Goal: Task Accomplishment & Management: Manage account settings

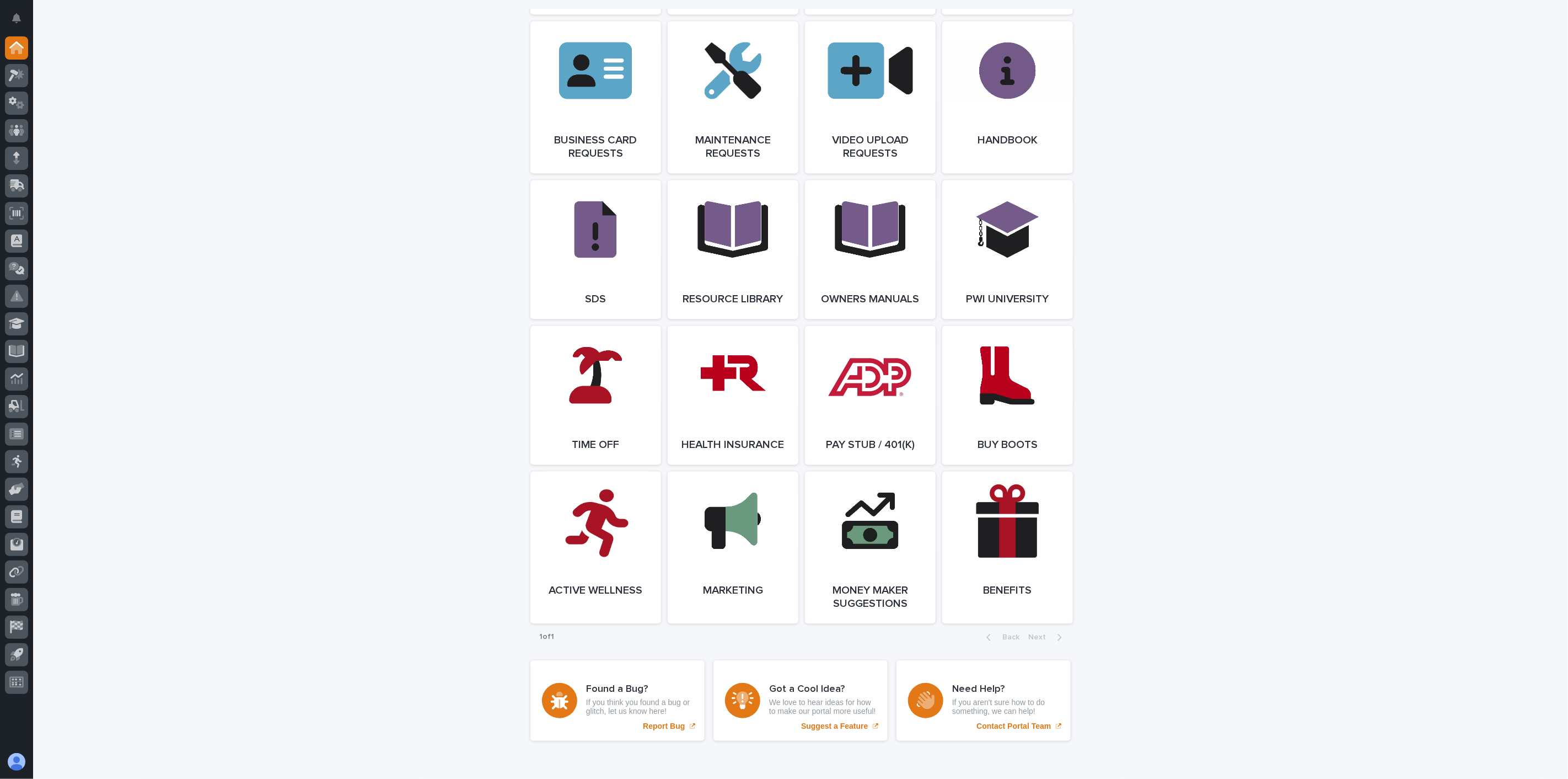
scroll to position [1716, 0]
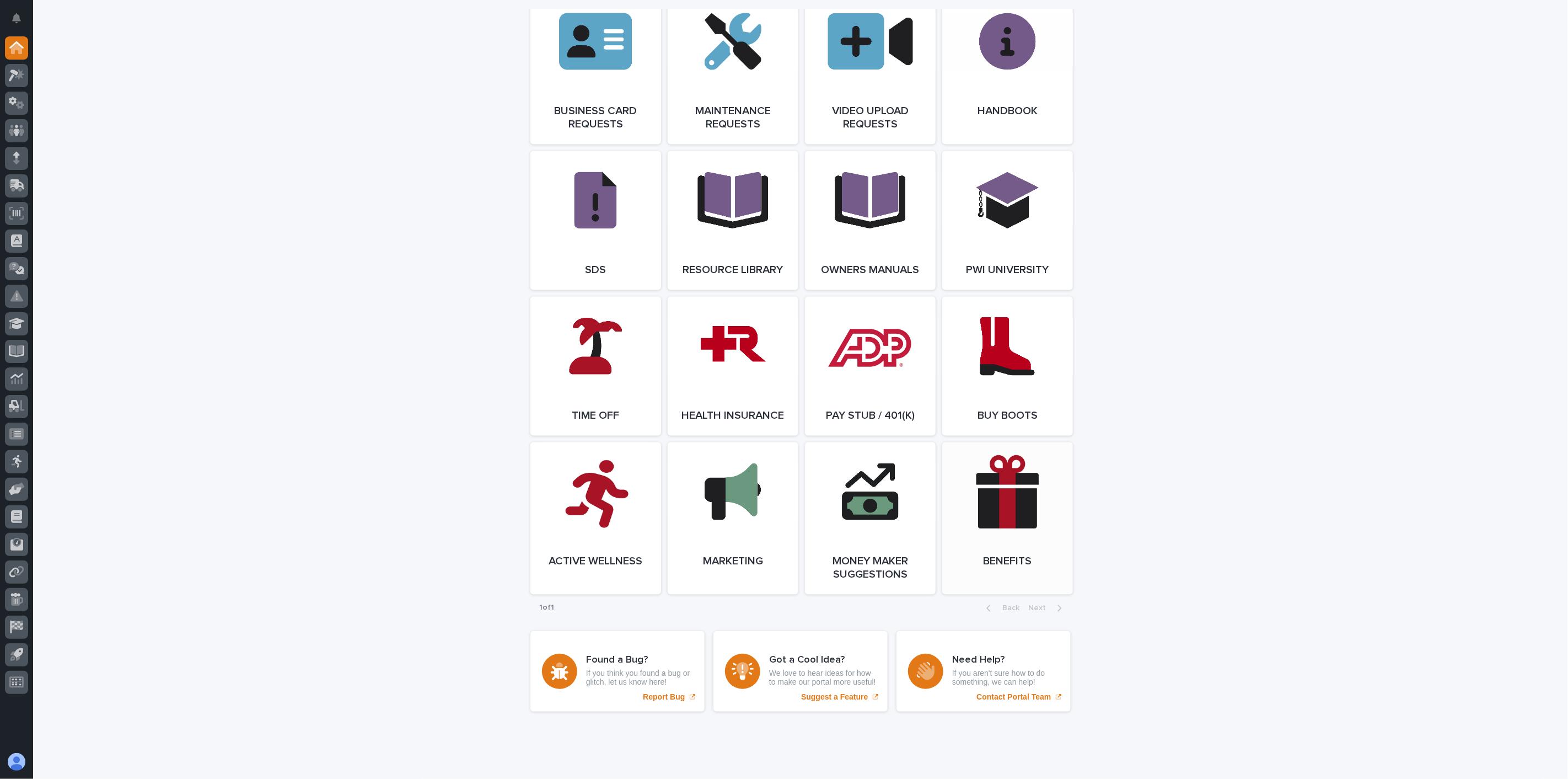
click at [1024, 559] on link "Open Link" at bounding box center [1008, 518] width 131 height 152
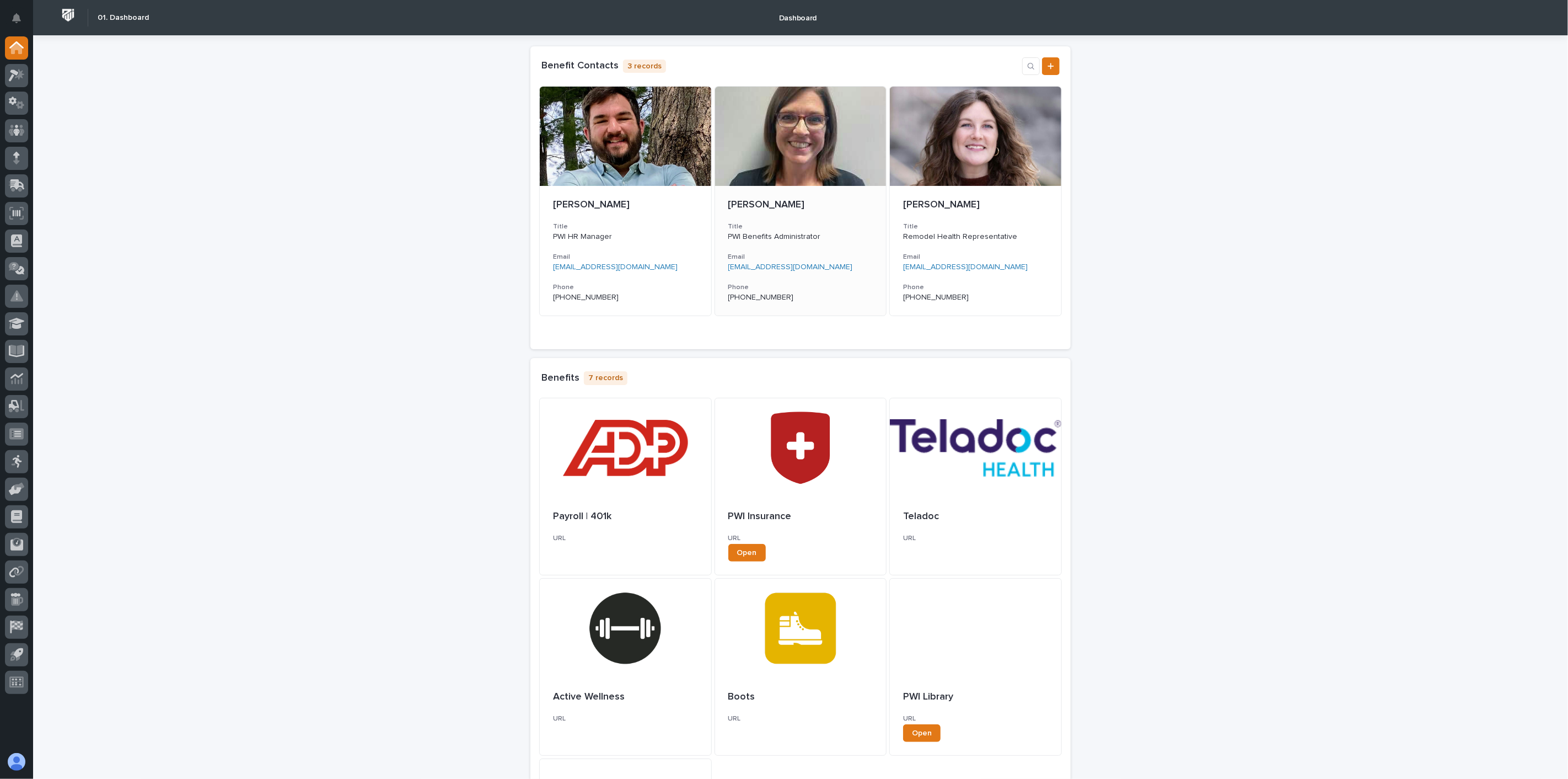
click at [818, 163] on div at bounding box center [801, 136] width 172 height 99
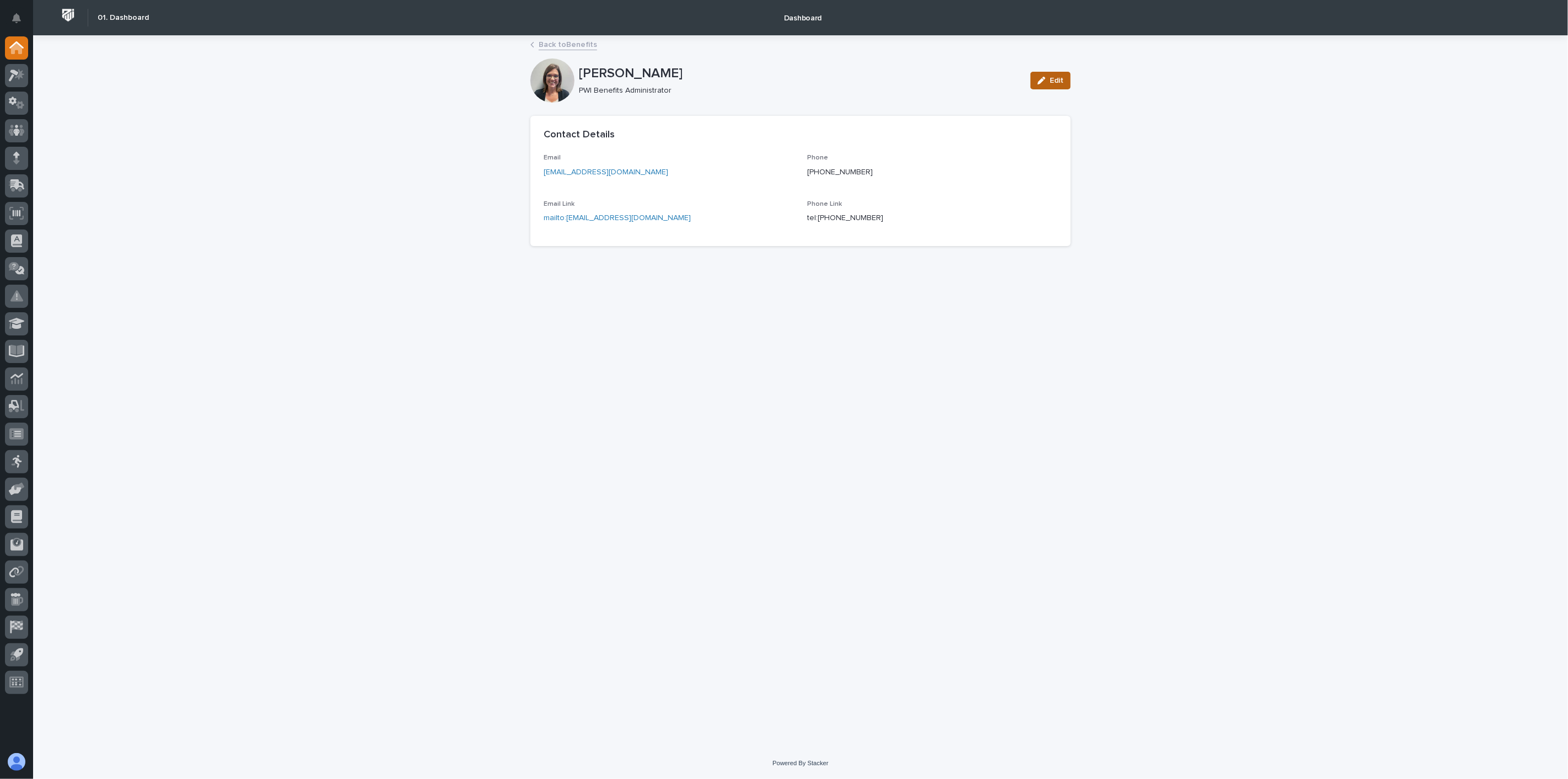
click at [1050, 77] on div "button" at bounding box center [1044, 80] width 12 height 8
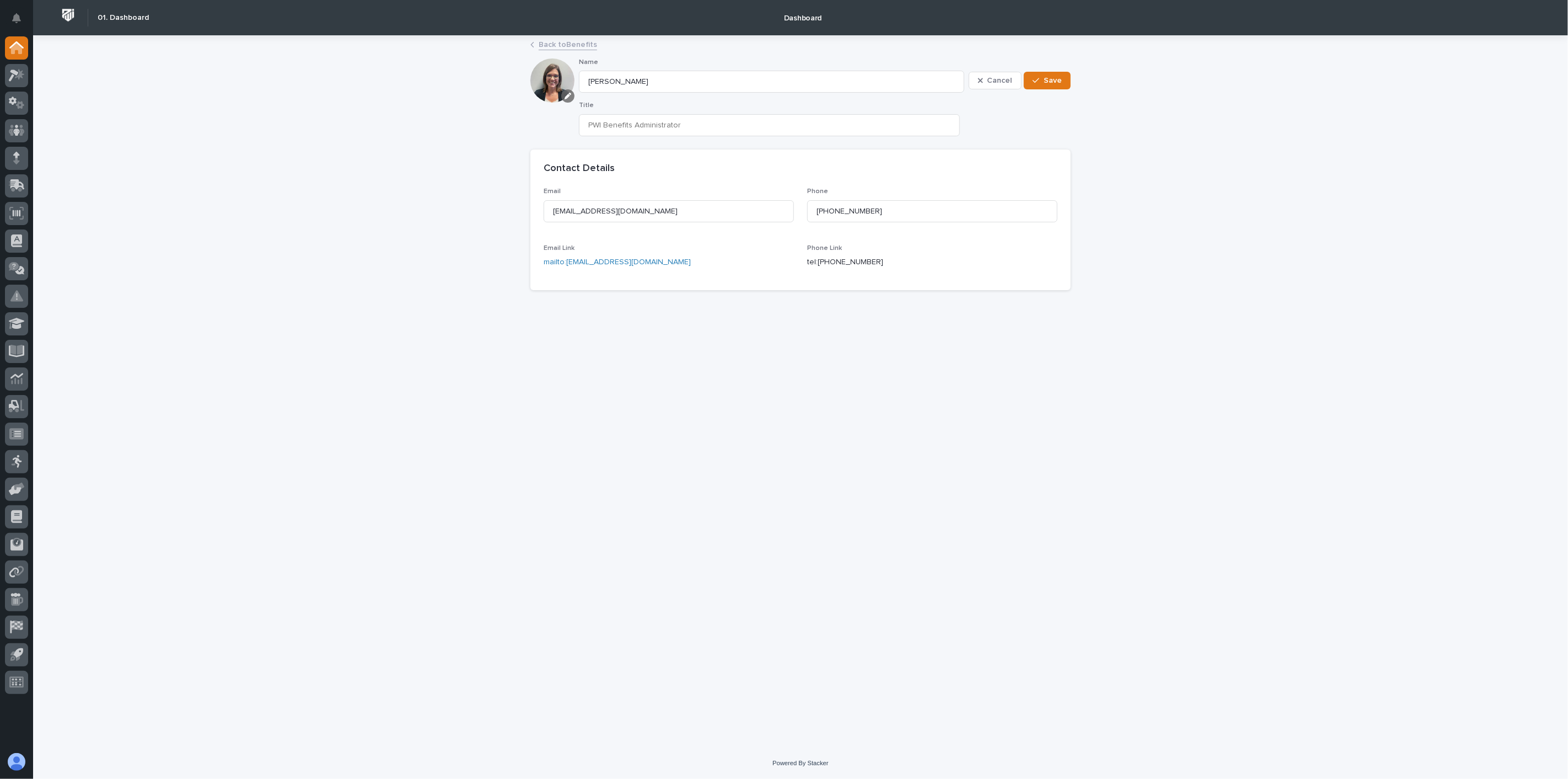
click at [568, 96] on icon "button" at bounding box center [568, 96] width 7 height 7
click at [563, 122] on icon at bounding box center [564, 124] width 6 height 6
click at [569, 94] on icon "button" at bounding box center [568, 96] width 7 height 7
click at [570, 130] on span "Add" at bounding box center [573, 132] width 14 height 8
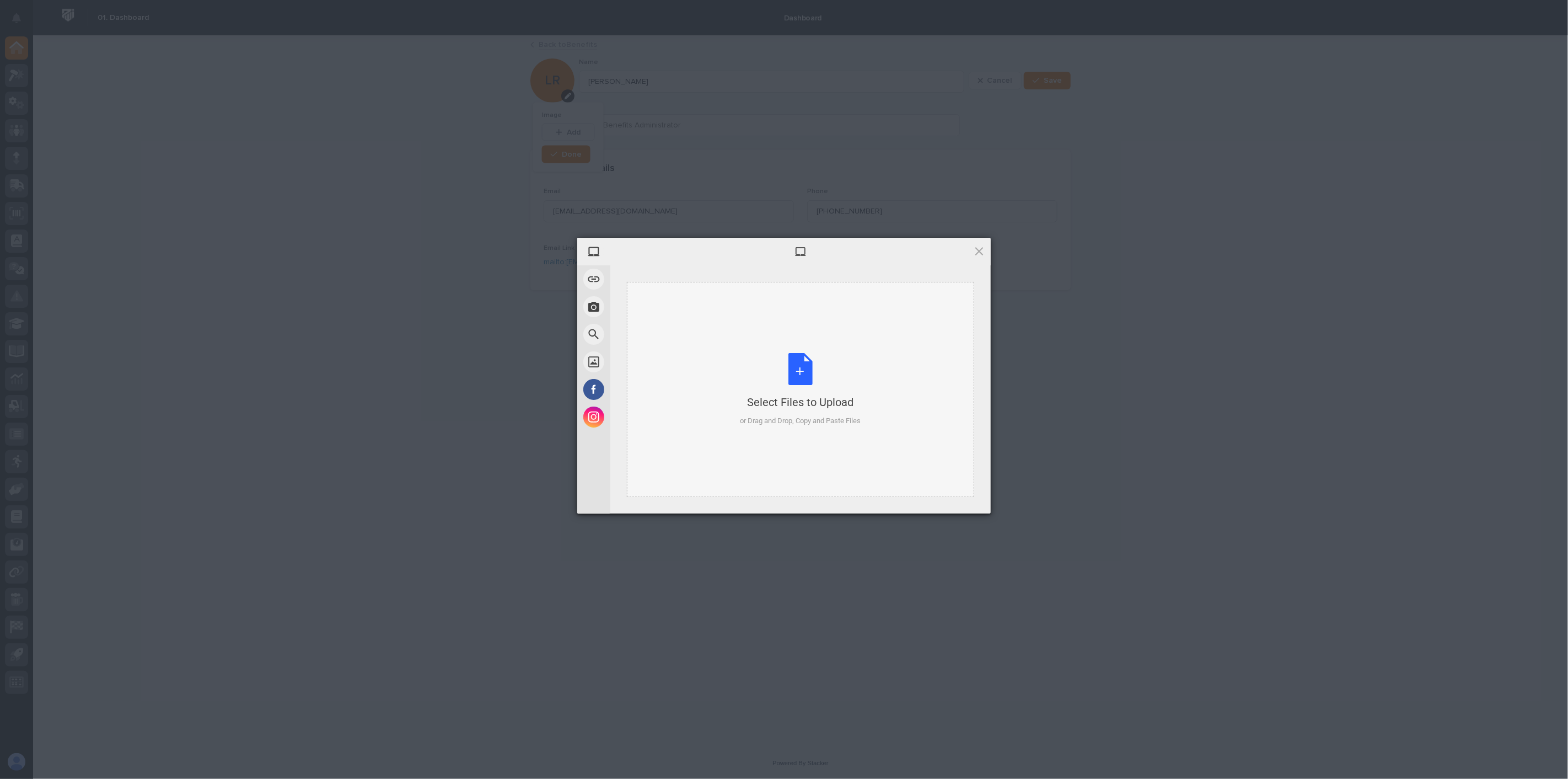
click at [778, 367] on div "Select Files to Upload or Drag and Drop, Copy and Paste Files" at bounding box center [801, 390] width 121 height 73
click at [956, 499] on span "Upload 1" at bounding box center [958, 499] width 22 height 8
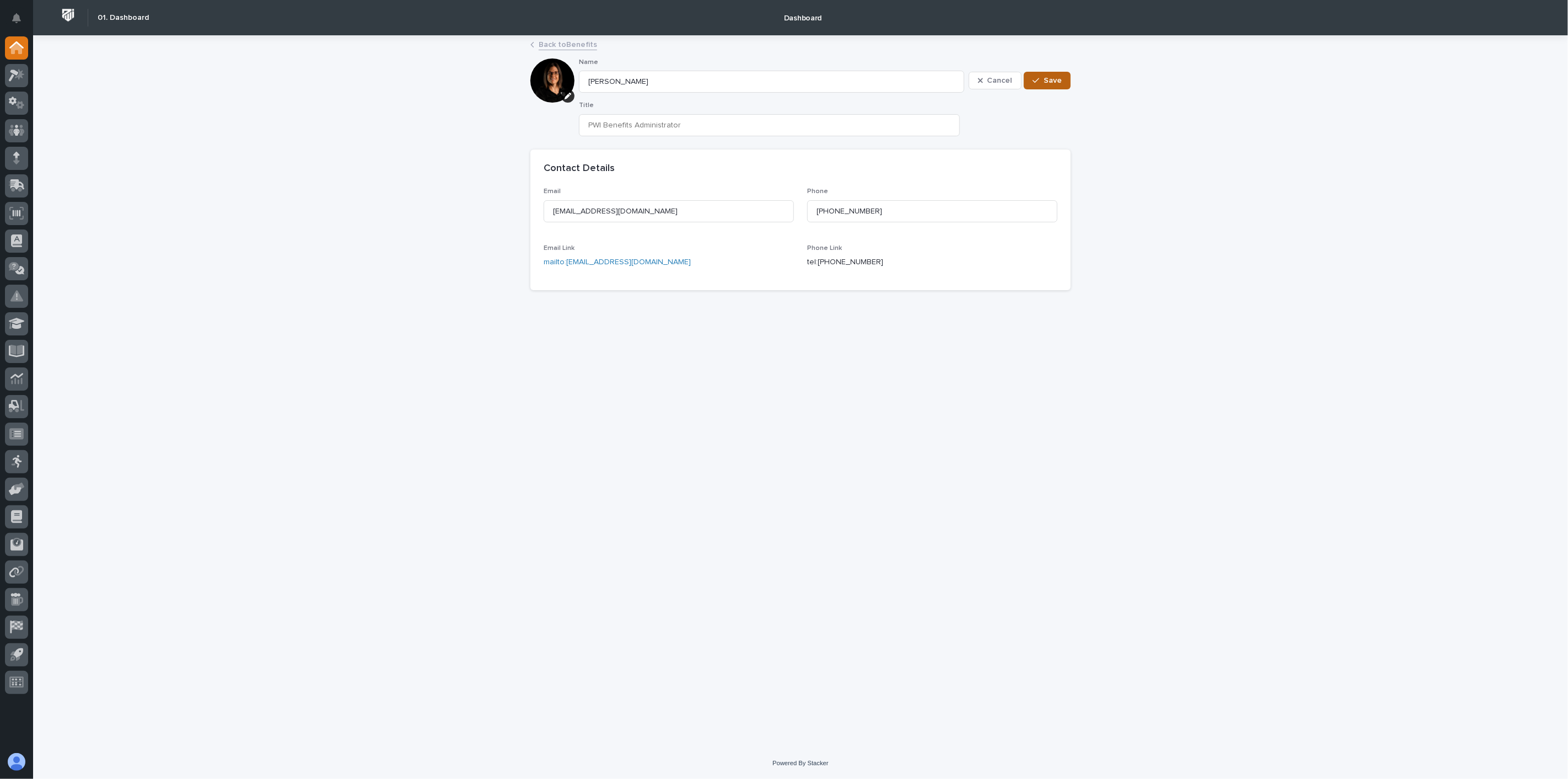
click at [1050, 81] on span "Save" at bounding box center [1053, 80] width 18 height 8
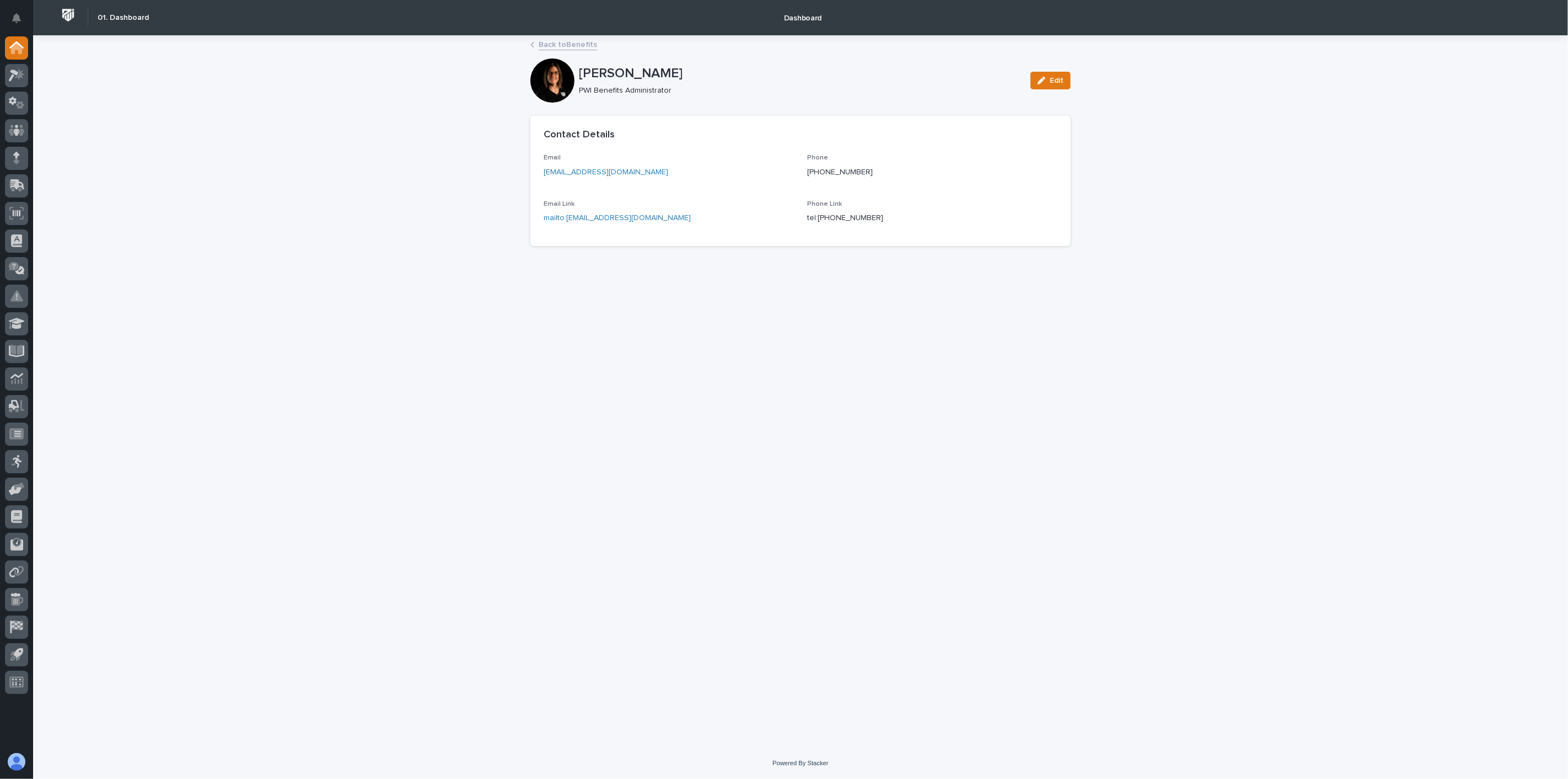
click at [573, 43] on link "Back to Benefits" at bounding box center [568, 44] width 59 height 13
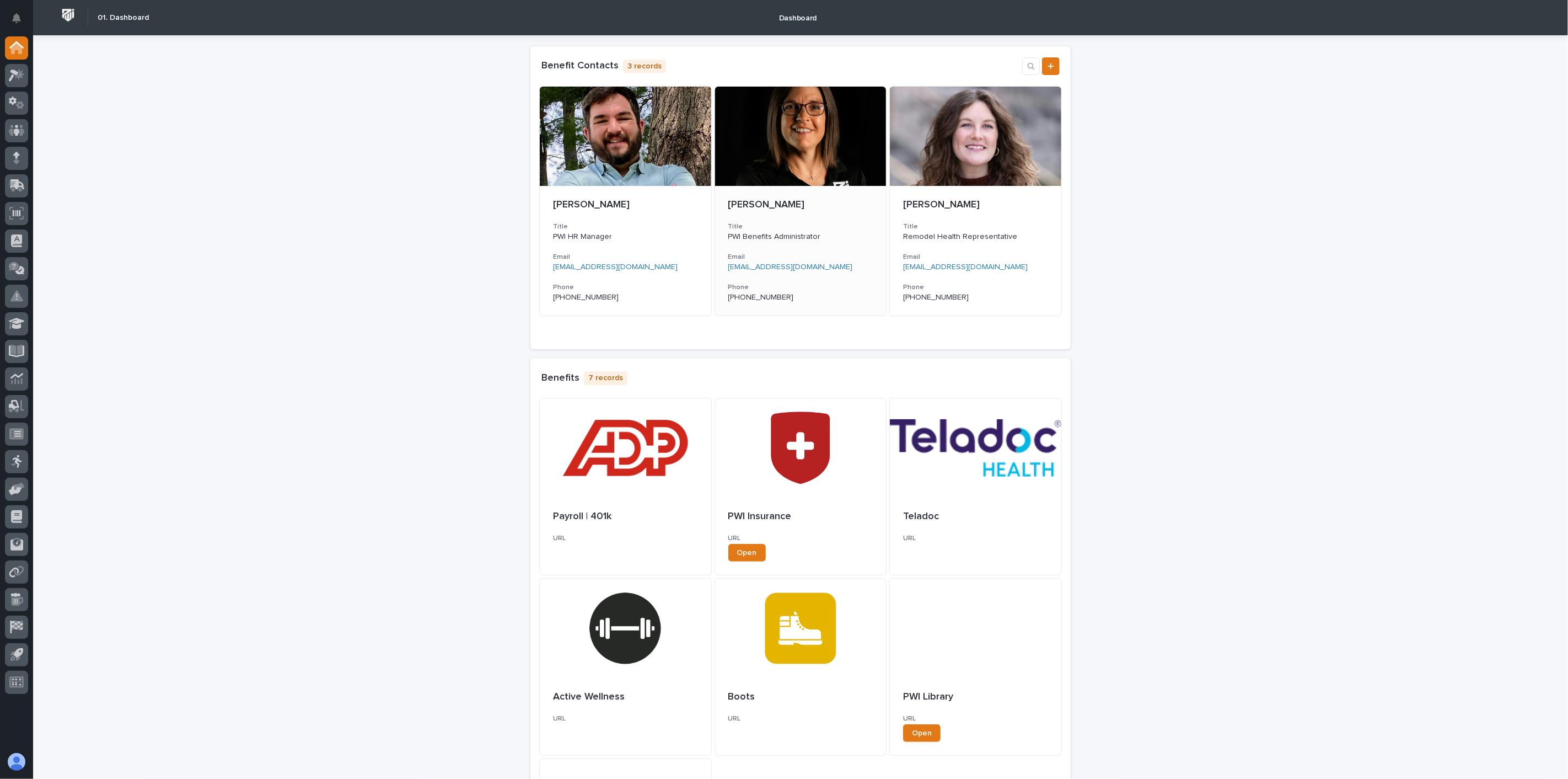
click at [818, 152] on div at bounding box center [801, 136] width 172 height 99
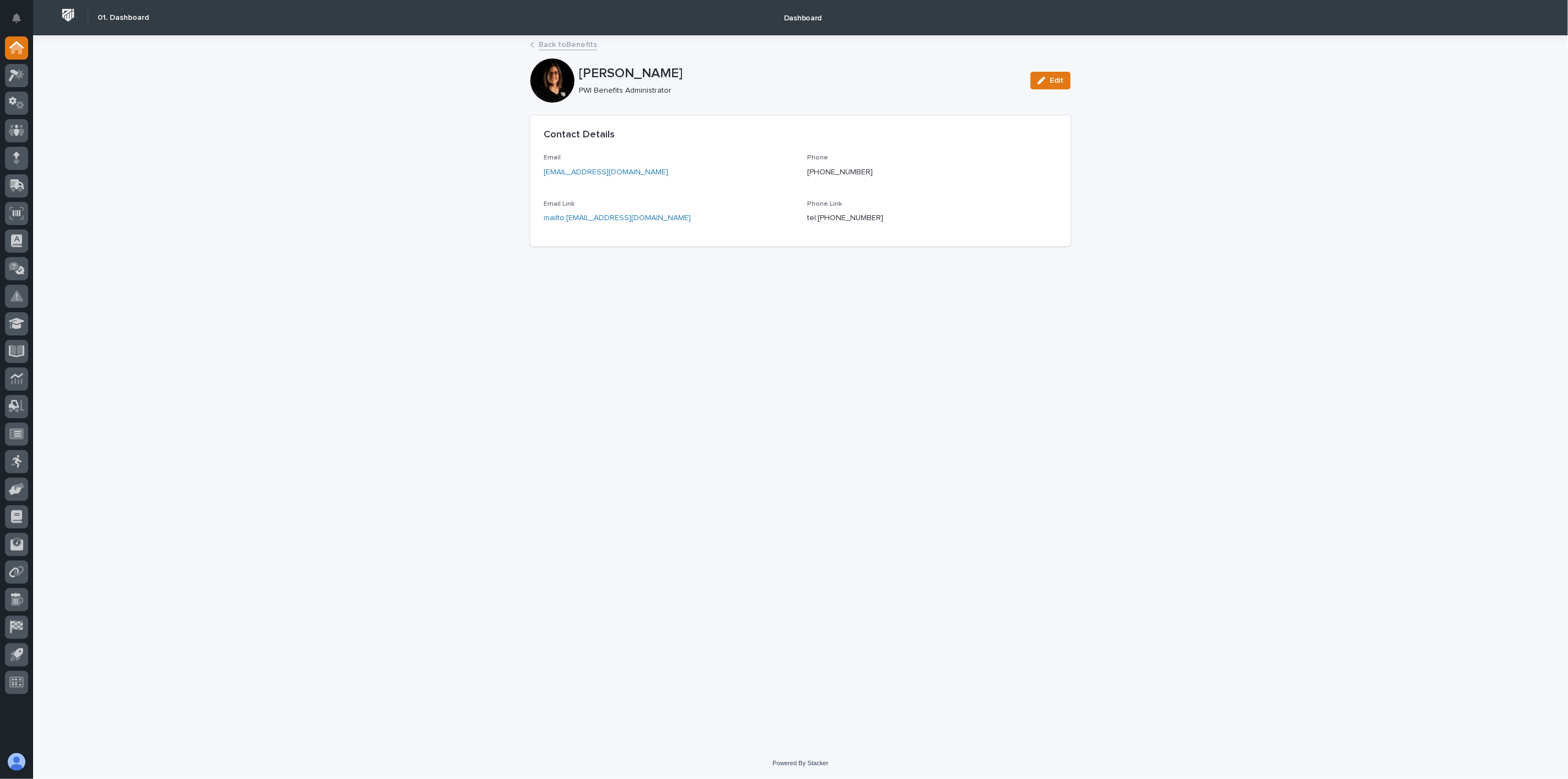
click at [246, 238] on div "Loading... Saving… Loading... Saving… Lisa Reyes Edit Lisa Reyes PWI Benefits A…" at bounding box center [801, 392] width 1535 height 711
click at [557, 41] on link "Back to Benefits" at bounding box center [568, 44] width 59 height 13
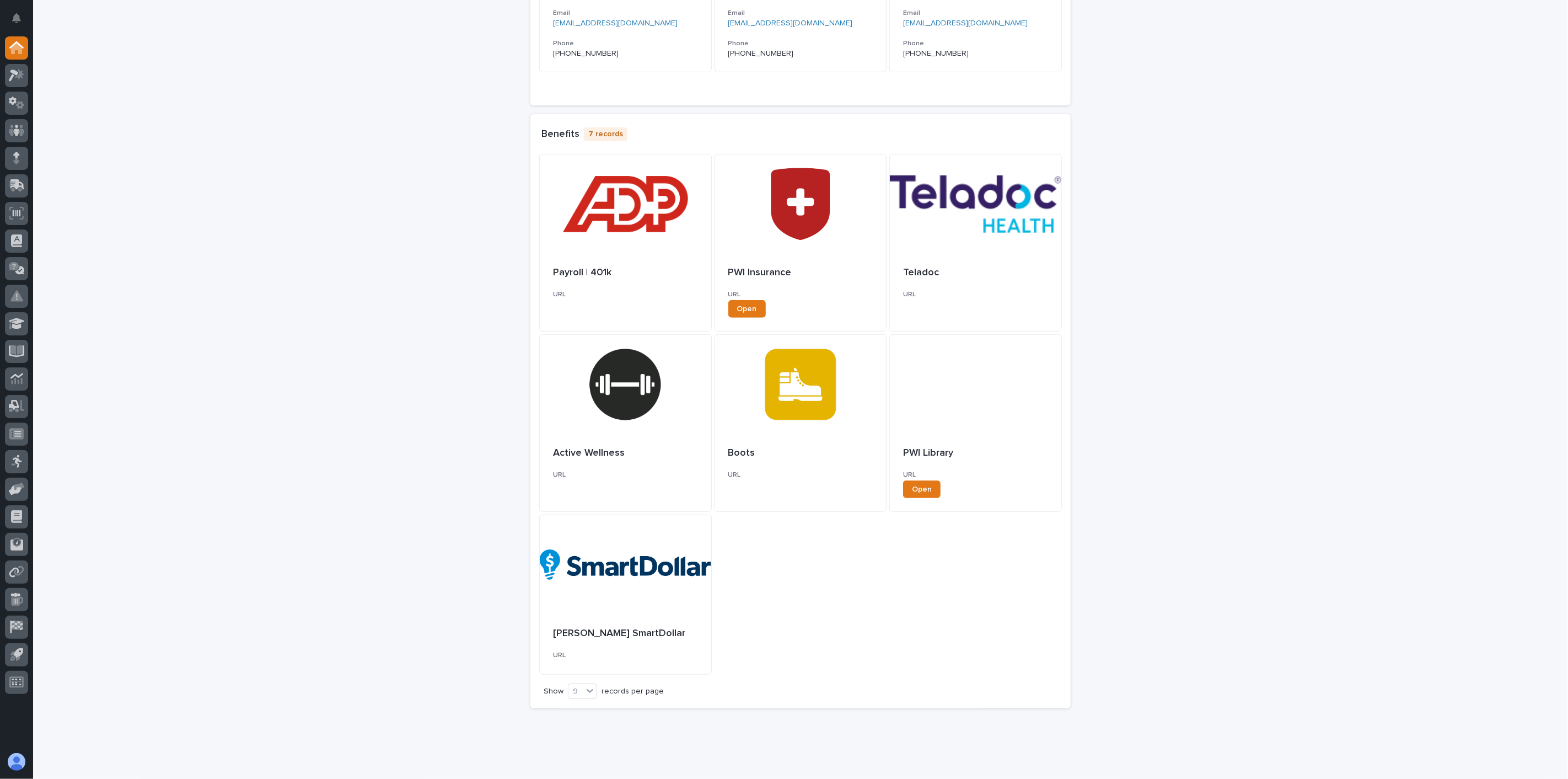
scroll to position [245, 0]
click at [626, 445] on div "Active Wellness" at bounding box center [625, 451] width 145 height 14
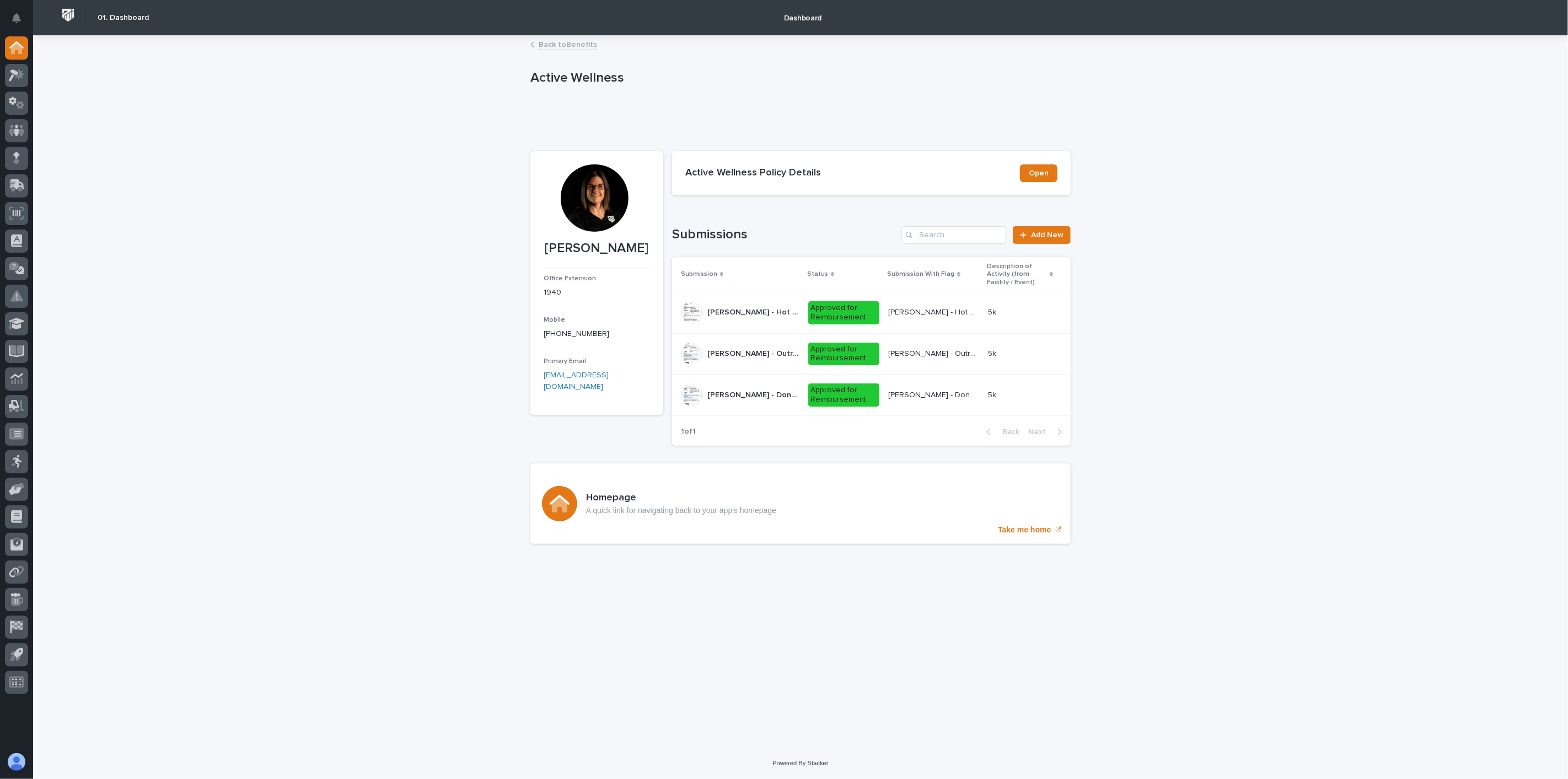
click at [563, 44] on link "Back to Benefits" at bounding box center [568, 44] width 59 height 13
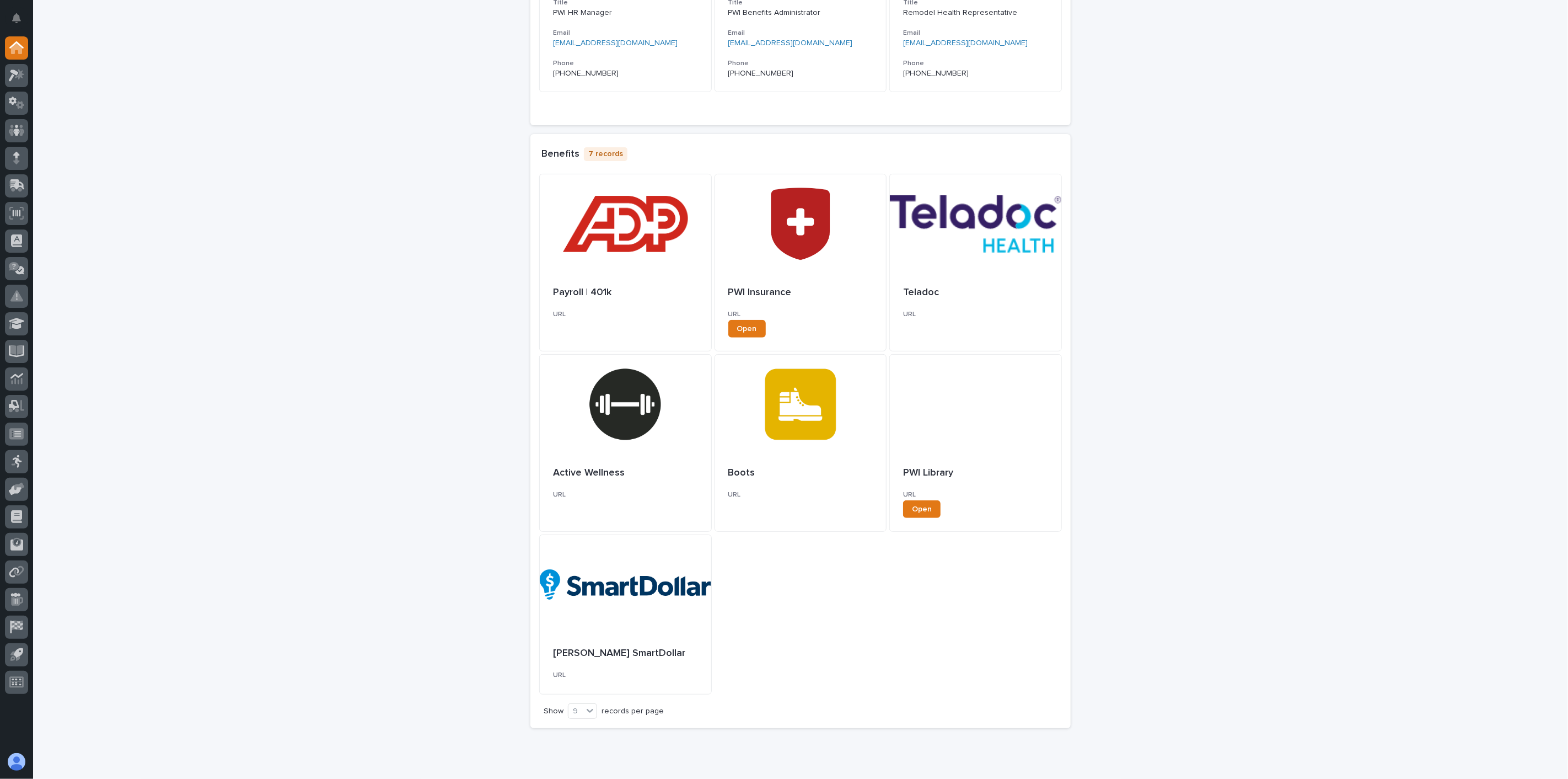
scroll to position [268, 0]
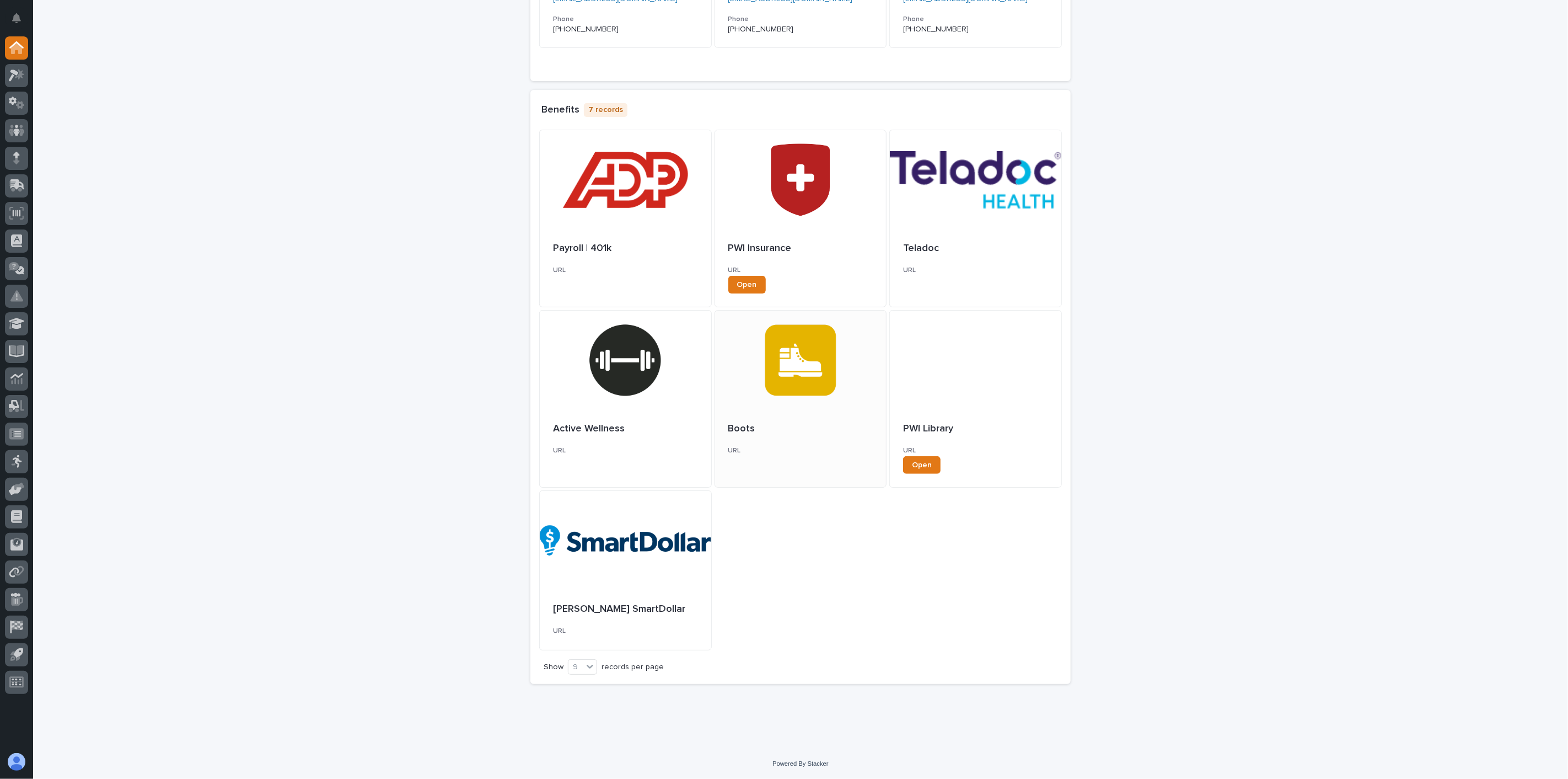
click at [801, 371] on div at bounding box center [801, 360] width 172 height 99
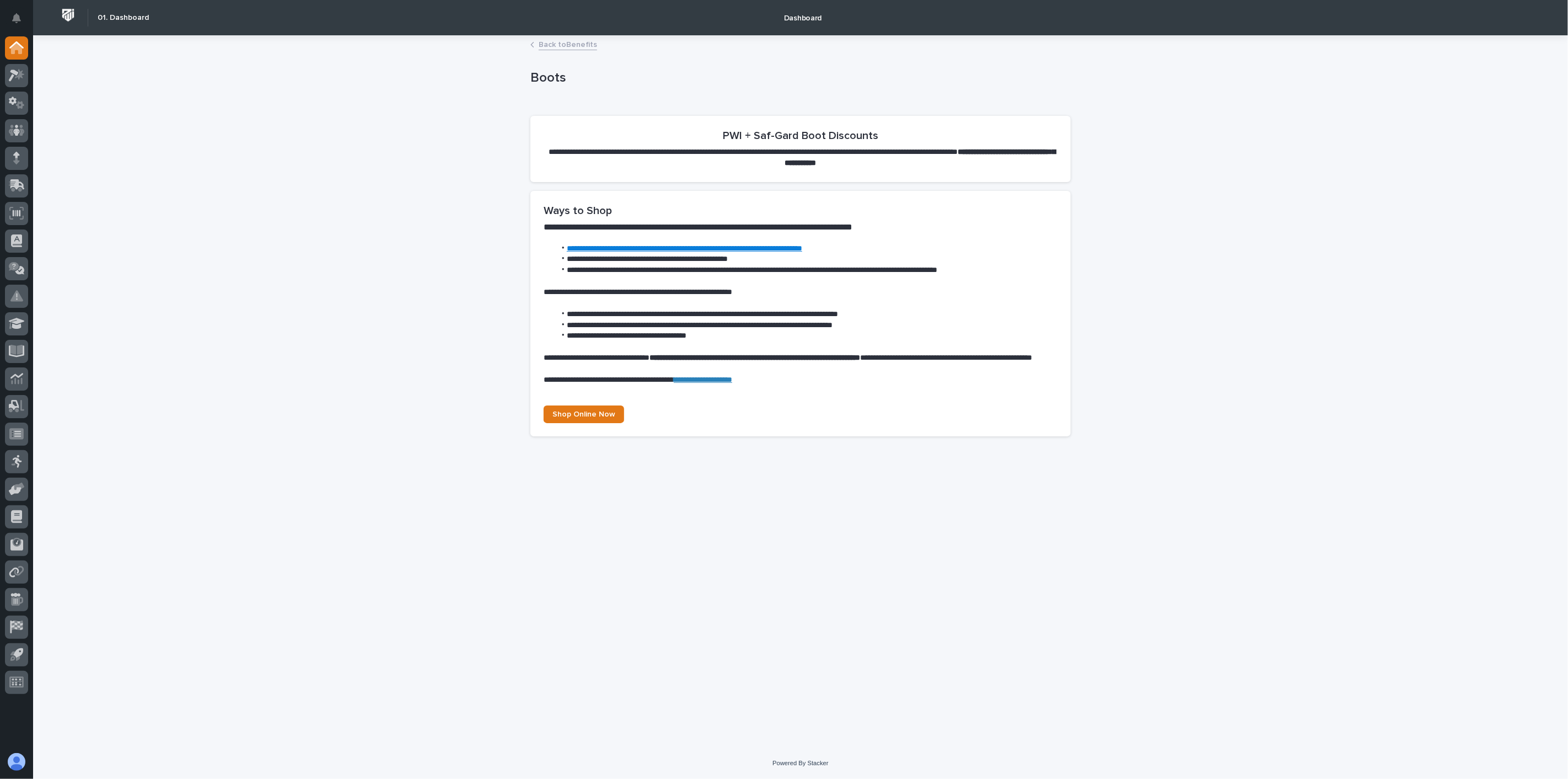
click at [578, 44] on link "Back to Benefits" at bounding box center [568, 44] width 59 height 13
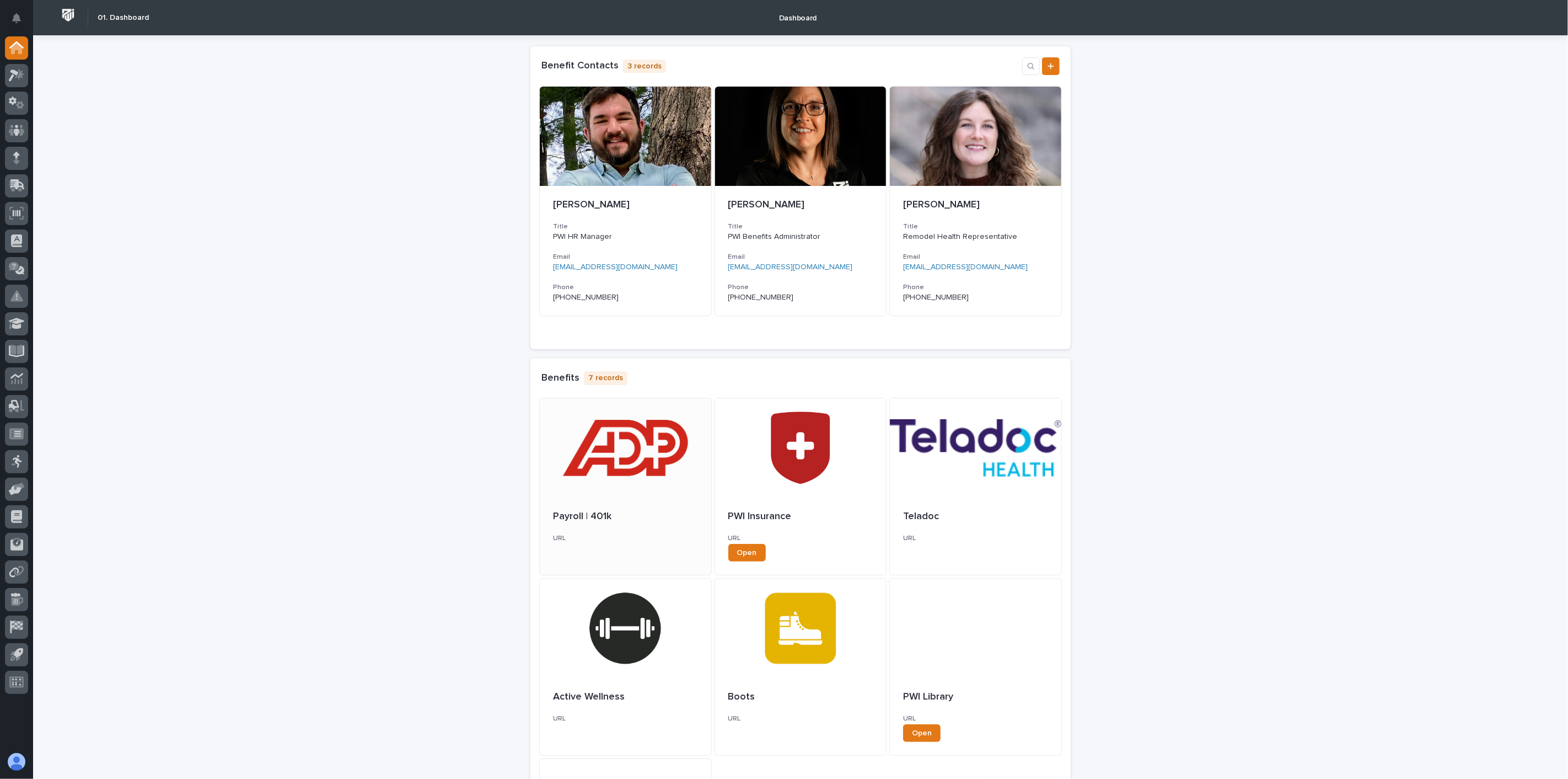
click at [659, 471] on div at bounding box center [625, 447] width 172 height 99
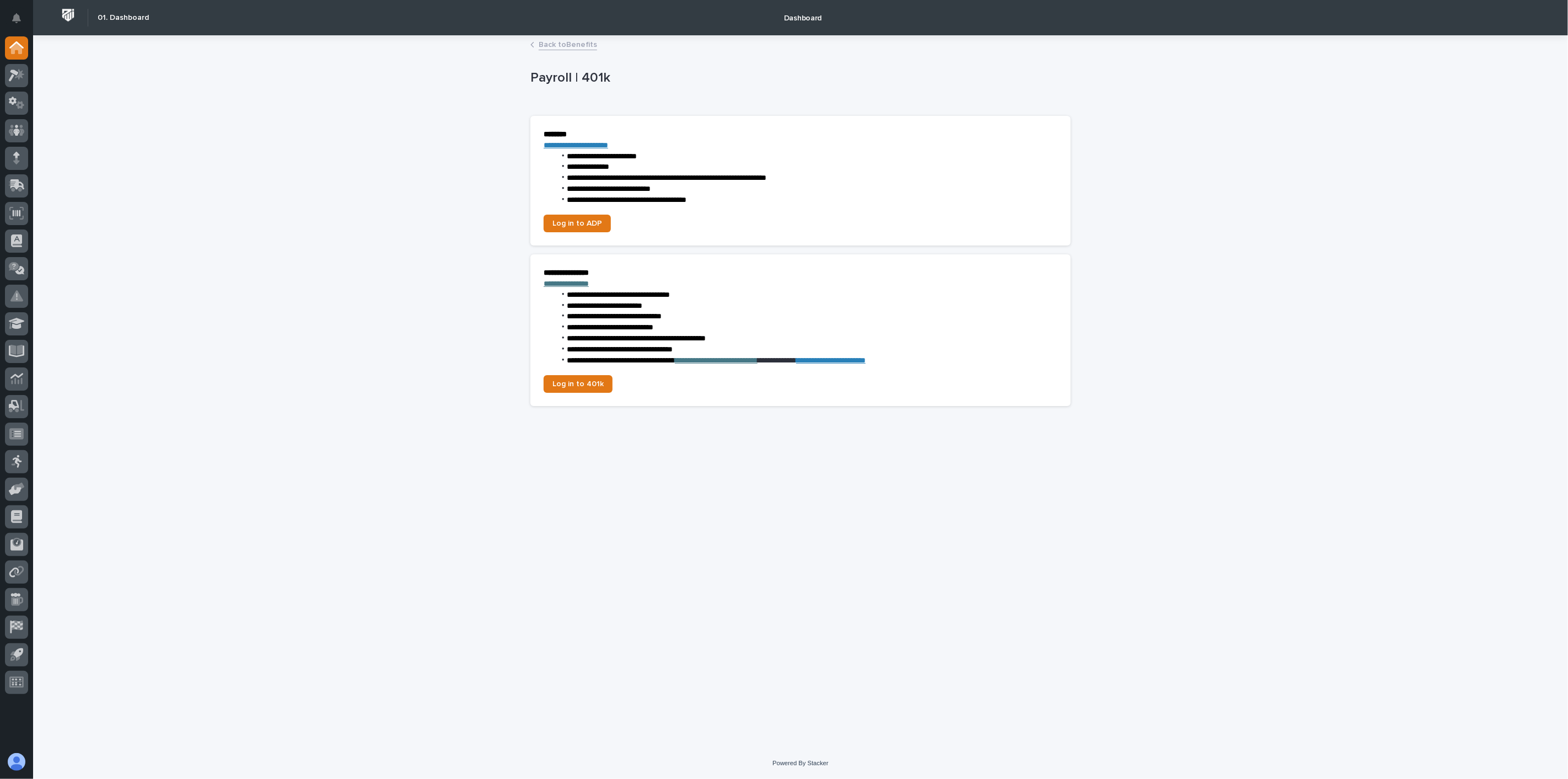
click at [571, 49] on link "Back to Benefits" at bounding box center [568, 44] width 59 height 13
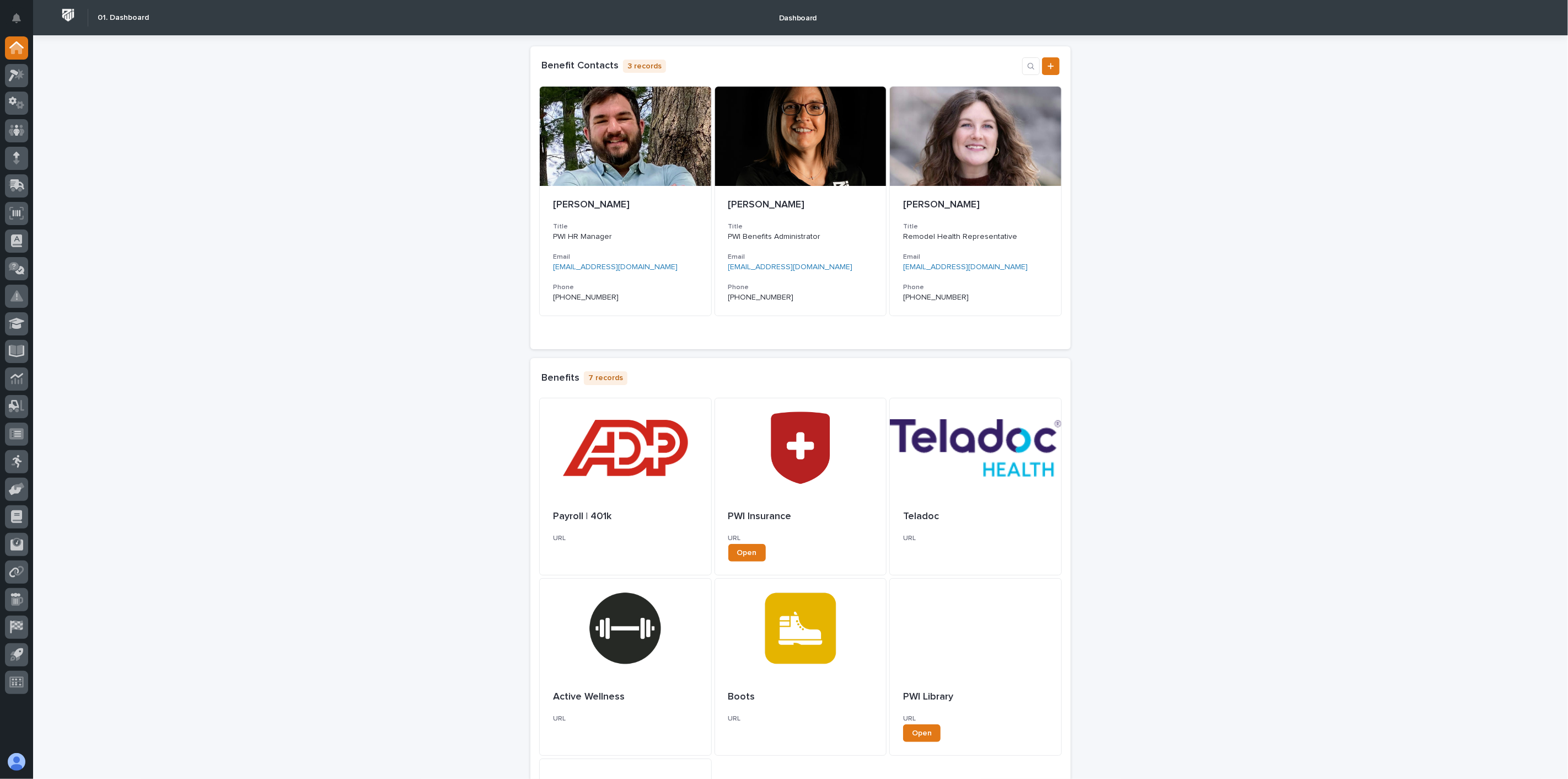
click at [1310, 236] on div "Loading... Saving… Loading... Saving… Loading... Saving… Loading... Saving… Loa…" at bounding box center [801, 526] width 1535 height 980
